Goal: Obtain resource: Download file/media

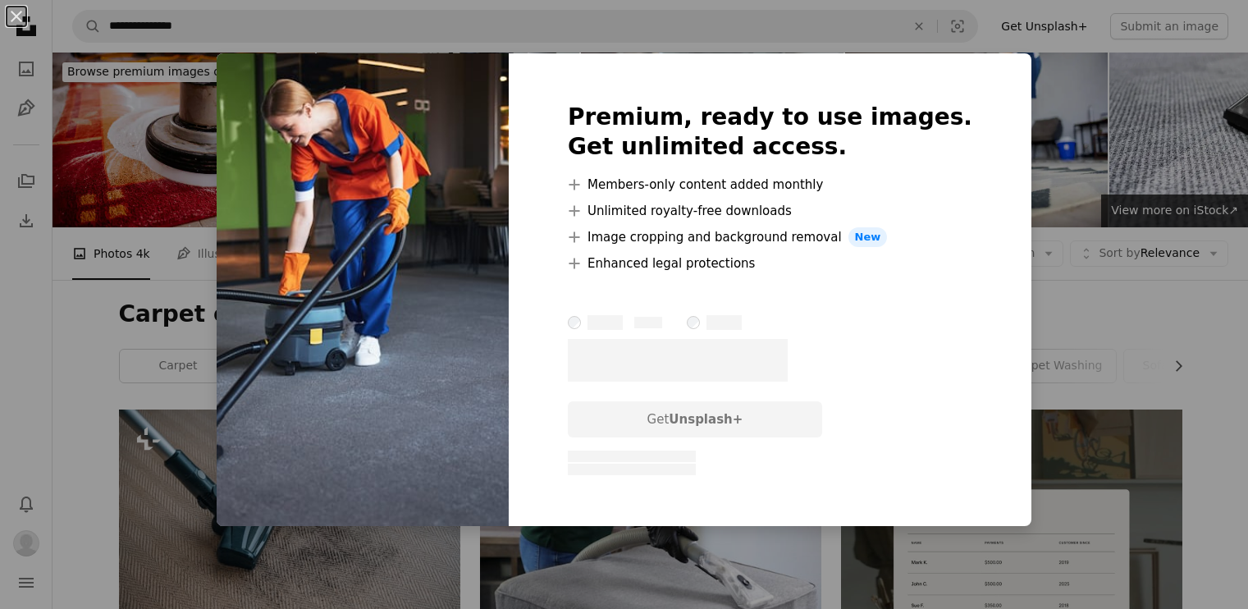
scroll to position [1503, 0]
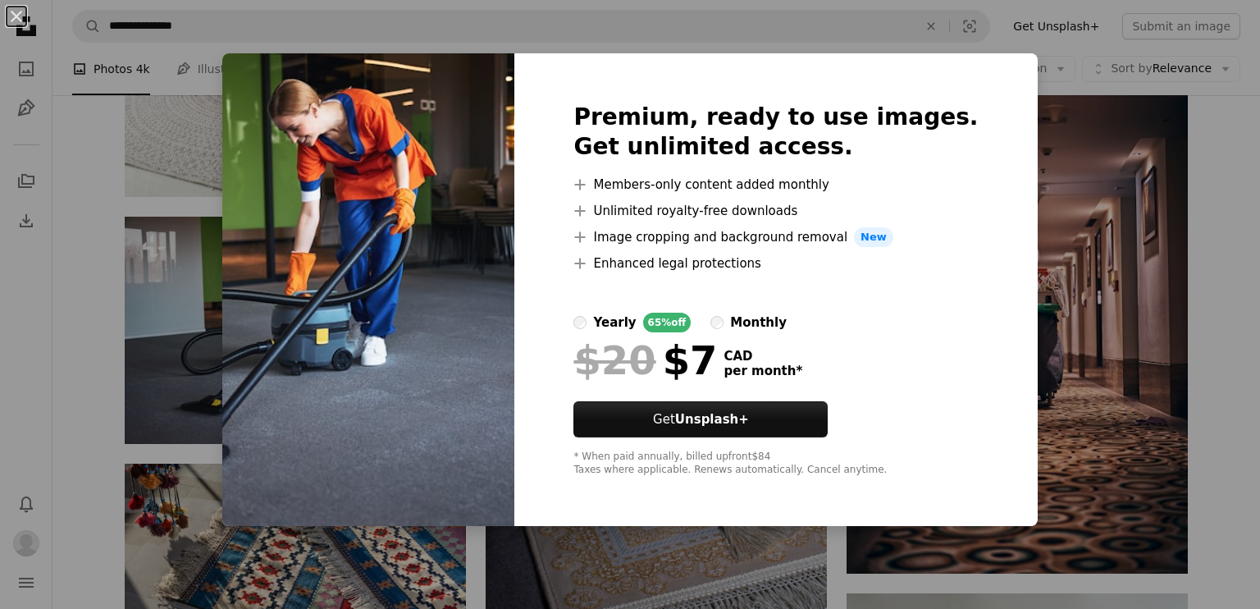
click at [1162, 177] on div "An X shape Premium, ready to use images. Get unlimited access. A plus sign Memb…" at bounding box center [630, 304] width 1260 height 609
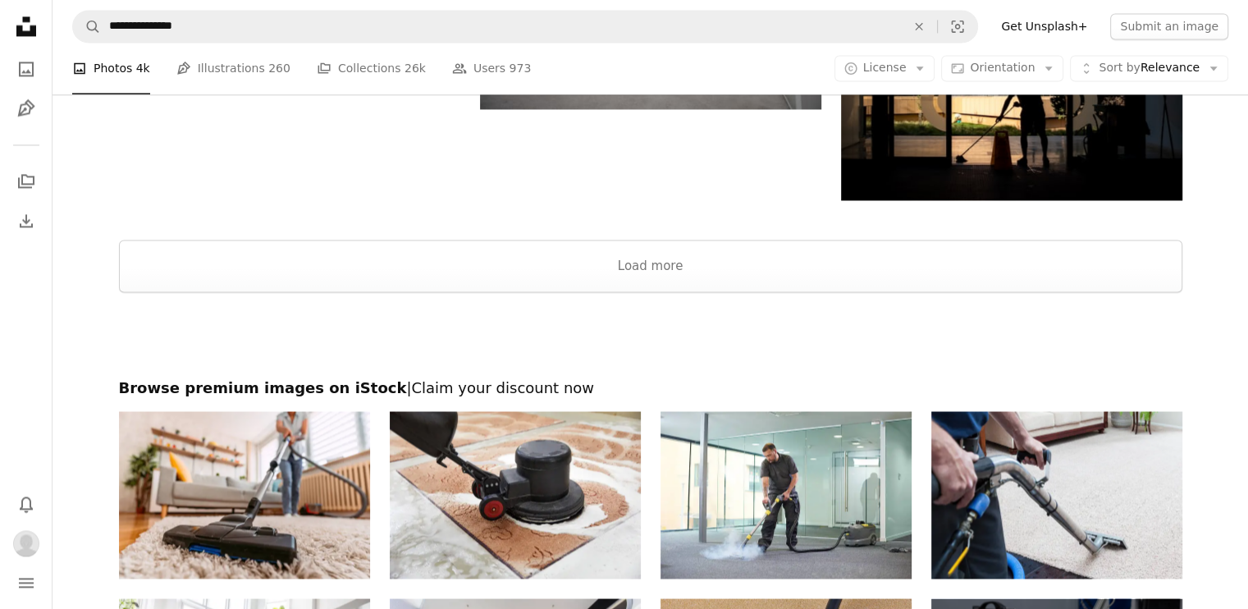
scroll to position [2595, 0]
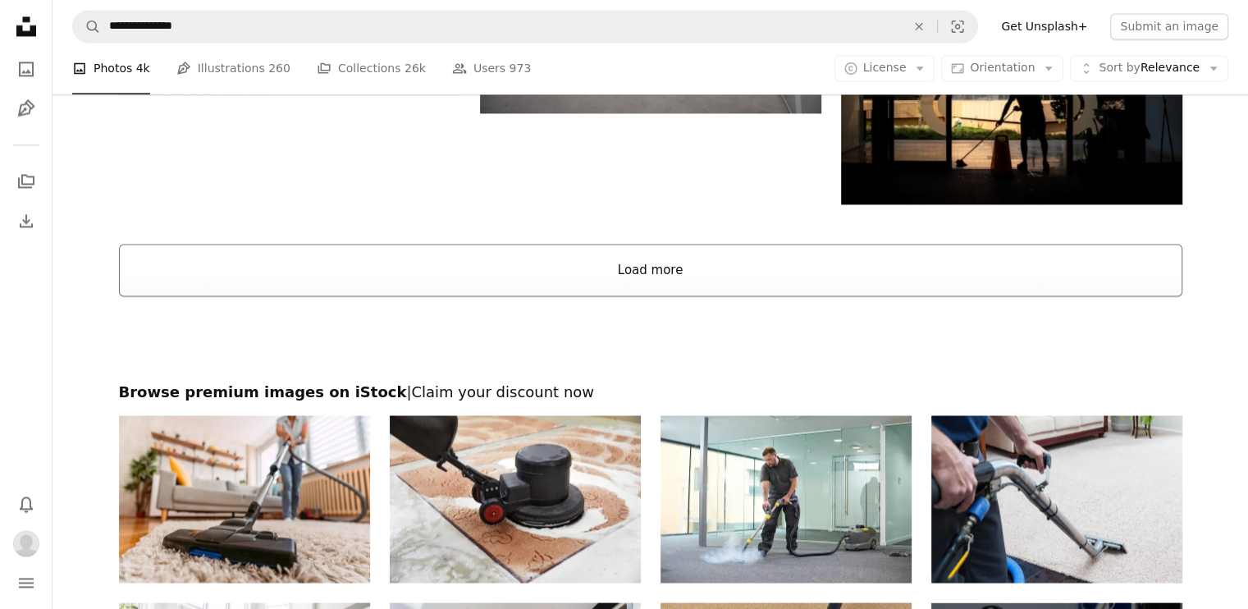
click at [702, 288] on button "Load more" at bounding box center [651, 270] width 1064 height 53
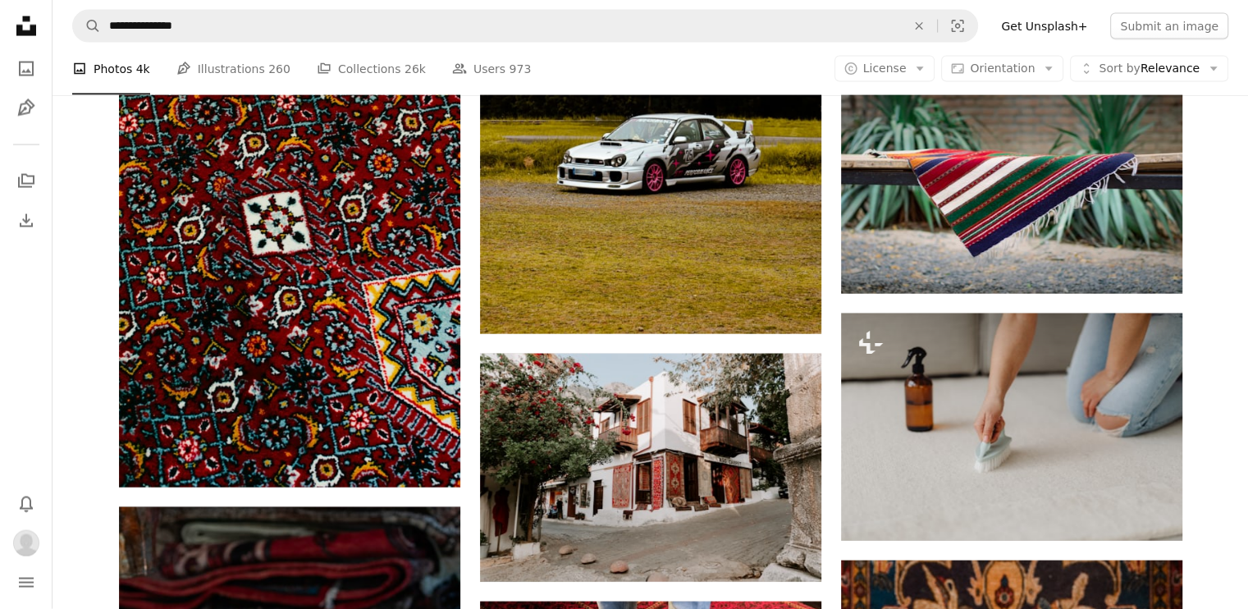
scroll to position [10301, 0]
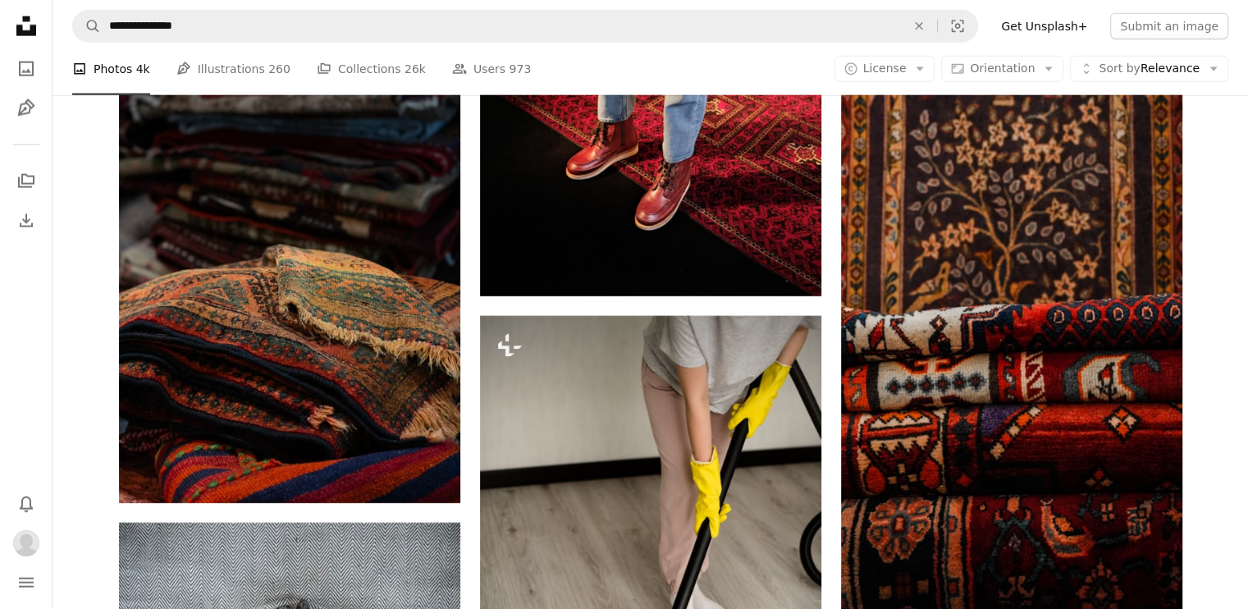
drag, startPoint x: 1260, startPoint y: 523, endPoint x: 1239, endPoint y: 548, distance: 32.7
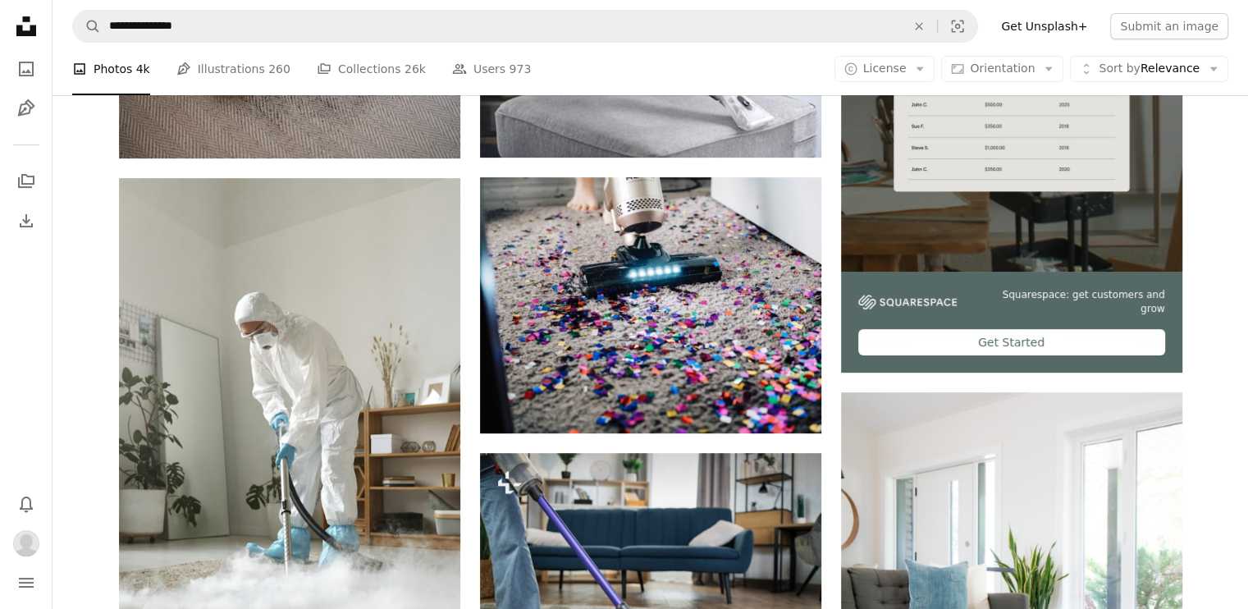
scroll to position [0, 0]
